Goal: Task Accomplishment & Management: Complete application form

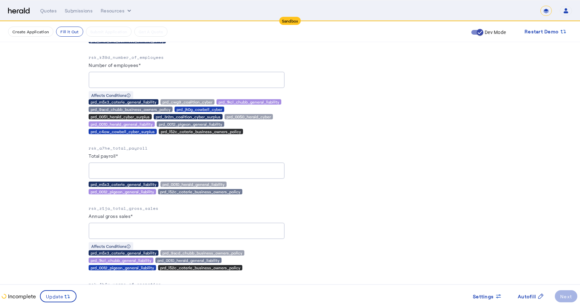
scroll to position [35, 0]
click at [117, 145] on p "rsk_a7he_total_payroll" at bounding box center [187, 148] width 196 height 7
copy p "rsk_a7he_total_payroll"
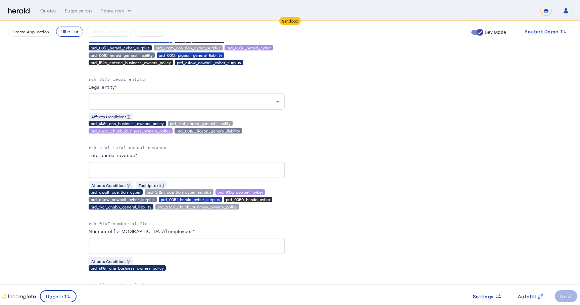
click at [144, 144] on p "rsk_vrb1_total_annual_revenue" at bounding box center [187, 147] width 196 height 7
copy p "rsk_vrb1_total_annual_revenue"
click at [119, 152] on label "Total annual revenue*" at bounding box center [113, 155] width 49 height 6
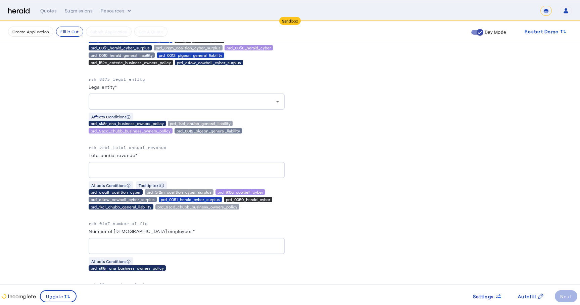
click at [119, 166] on input "Total annual revenue*" at bounding box center [186, 170] width 185 height 8
click at [119, 152] on label "Total annual revenue*" at bounding box center [113, 155] width 49 height 6
click at [119, 166] on input "Total annual revenue*" at bounding box center [186, 170] width 185 height 8
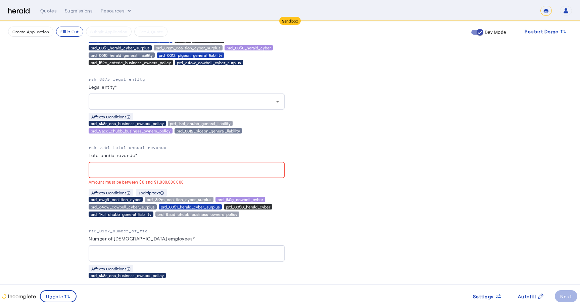
click at [192, 213] on div "prd_9acd_chubb_business_owners_policy" at bounding box center [197, 213] width 84 height 5
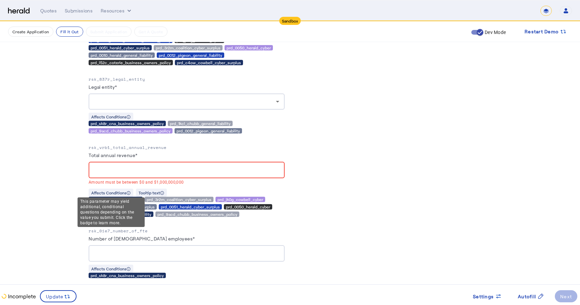
click at [117, 192] on div "Affects Conditions" at bounding box center [111, 192] width 45 height 8
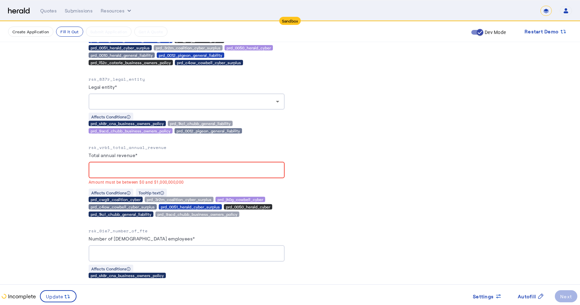
click at [116, 145] on p "rsk_vrb1_total_annual_revenue" at bounding box center [187, 147] width 196 height 7
copy p "rsk_vrb1_total_annual_revenue"
